Goal: Task Accomplishment & Management: Complete application form

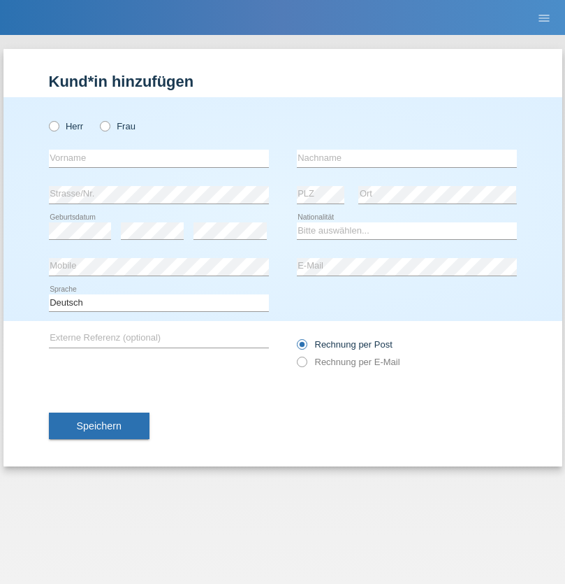
radio input "true"
click at [159, 158] on input "text" at bounding box center [159, 158] width 220 height 17
type input "Zeina"
click at [407, 158] on input "text" at bounding box center [407, 158] width 220 height 17
type input "Msallati"
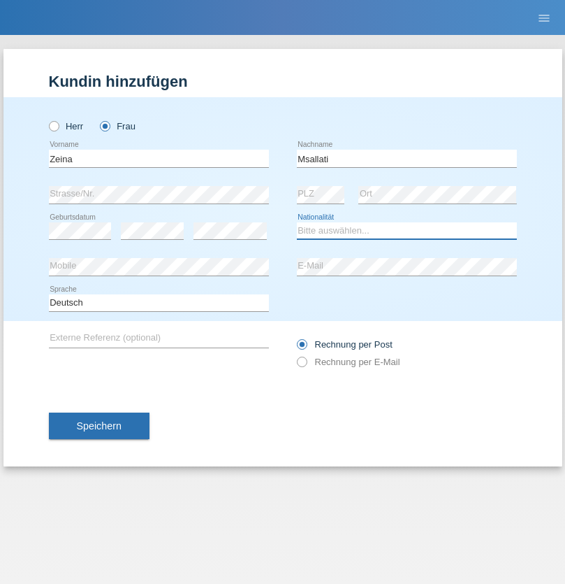
select select "CH"
radio input "true"
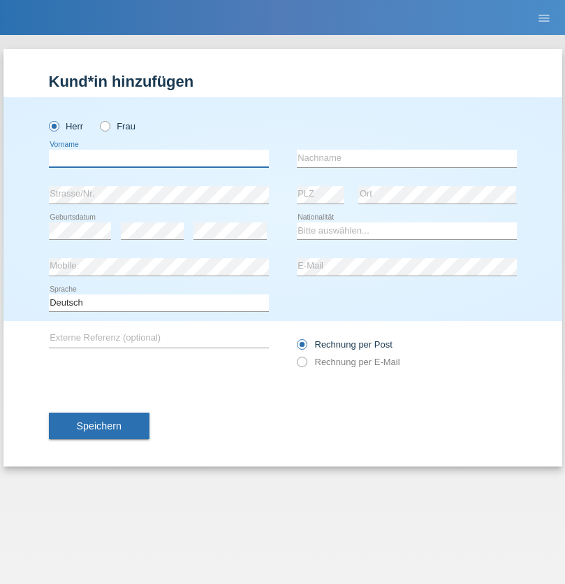
click at [159, 158] on input "text" at bounding box center [159, 158] width 220 height 17
type input "Fatljum"
click at [407, 158] on input "text" at bounding box center [407, 158] width 220 height 17
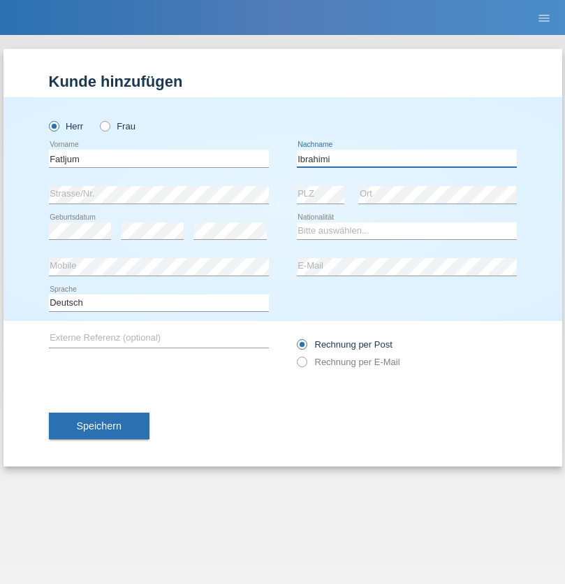
type input "Ibrahimi"
select select "CH"
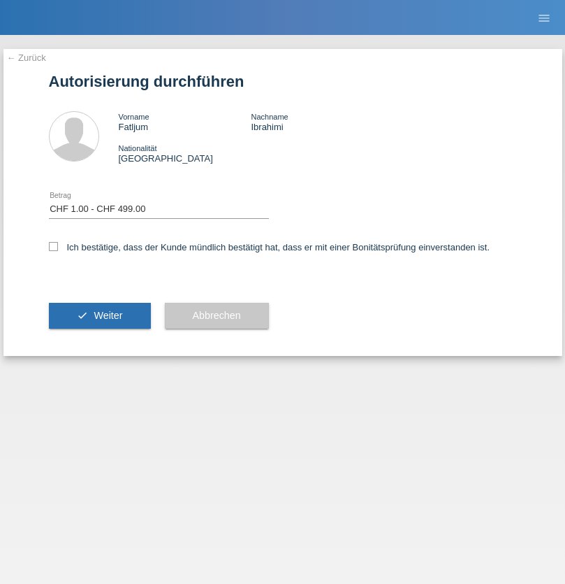
select select "1"
checkbox input "true"
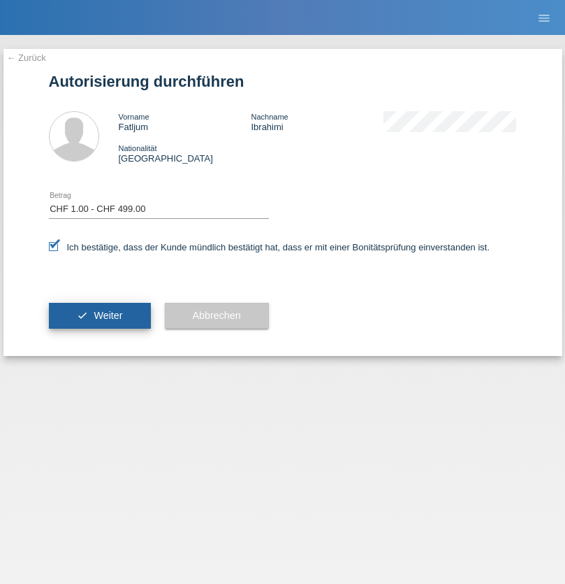
click at [99, 315] on span "Weiter" at bounding box center [108, 315] width 29 height 11
